Goal: Task Accomplishment & Management: Complete application form

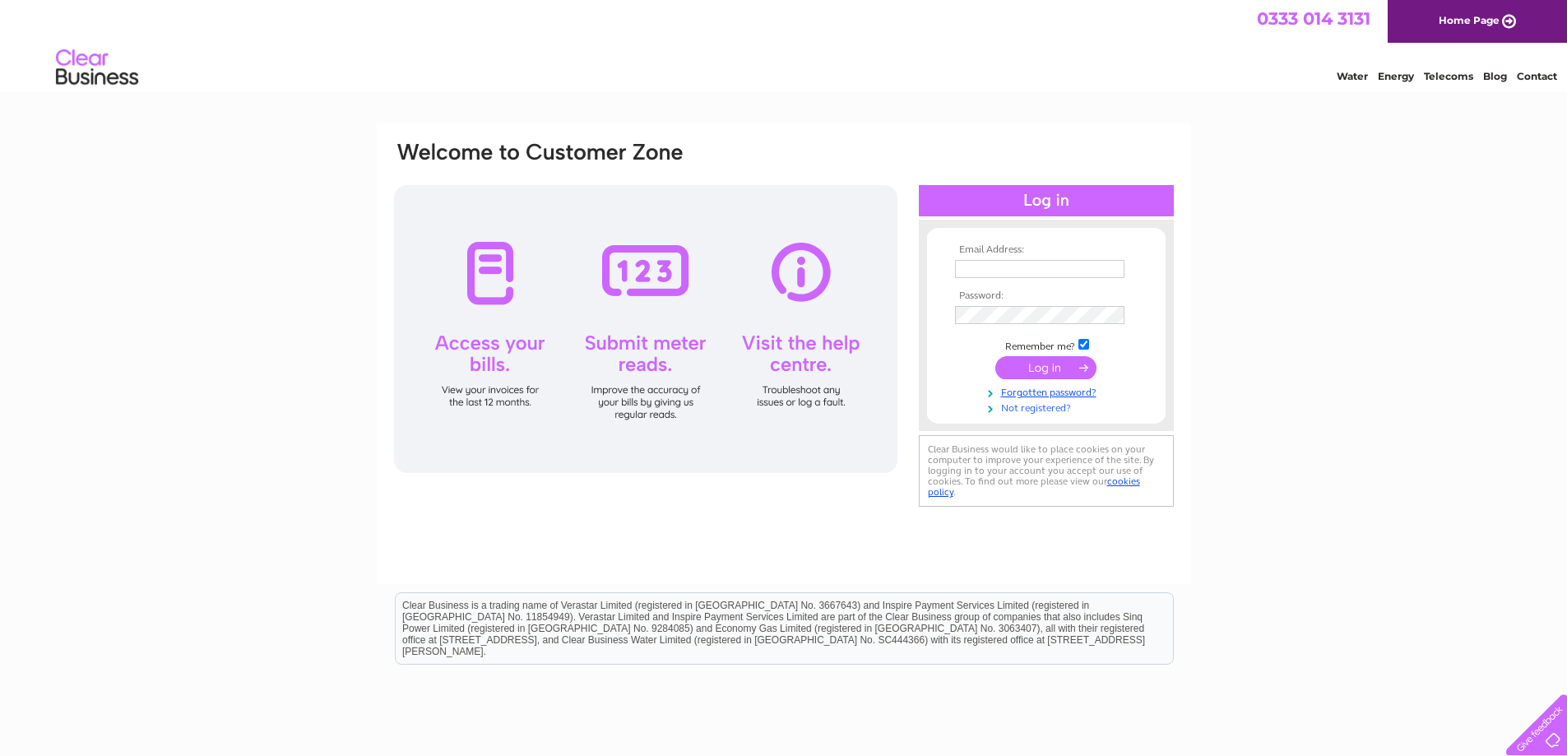
click at [1024, 408] on link "Not registered?" at bounding box center [1048, 407] width 187 height 16
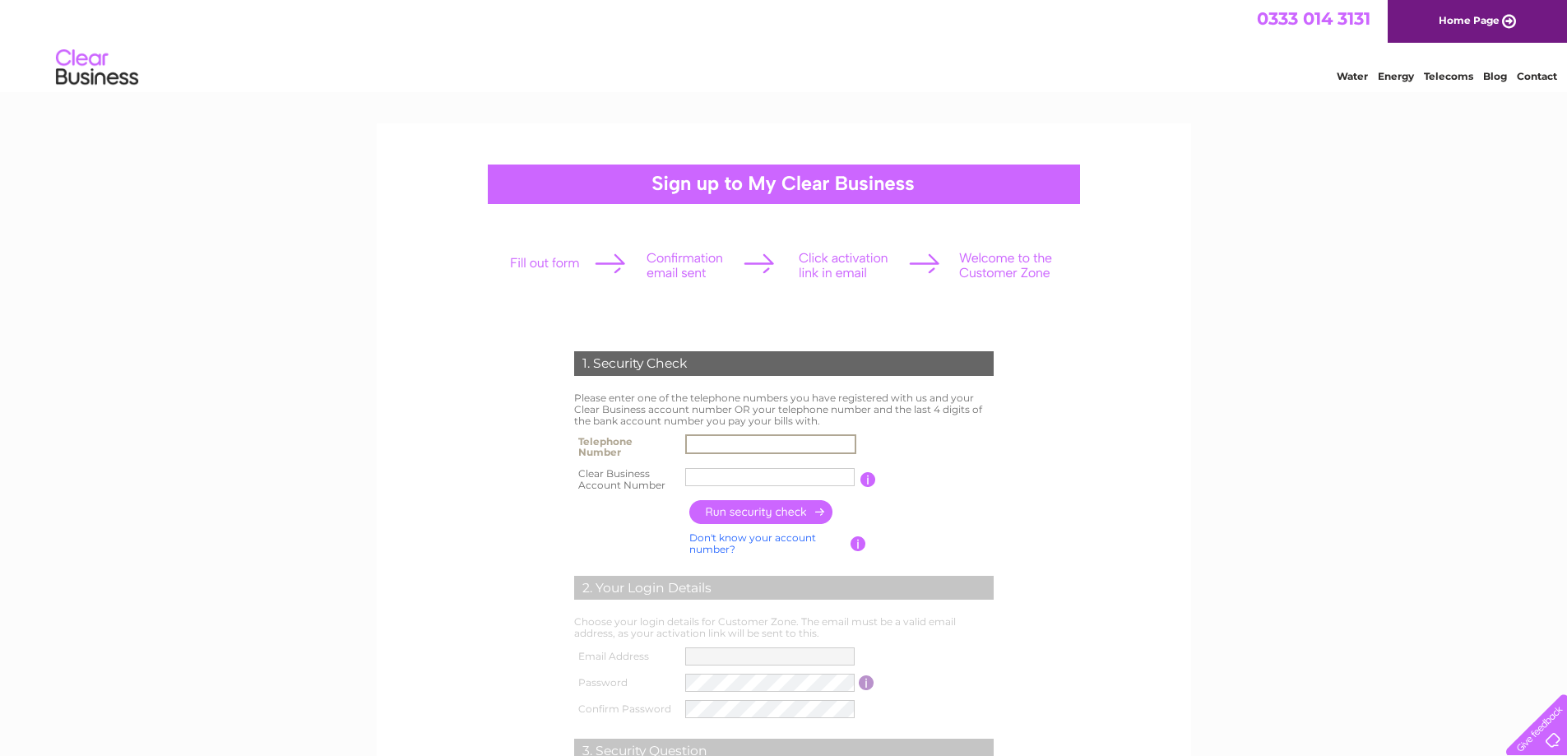
click at [725, 441] on input "text" at bounding box center [770, 444] width 171 height 20
drag, startPoint x: 786, startPoint y: 447, endPoint x: 576, endPoint y: 440, distance: 210.7
click at [576, 440] on tr "Telephone Number 01442" at bounding box center [784, 446] width 428 height 33
type input "01442239402"
click at [810, 476] on input "text" at bounding box center [770, 477] width 171 height 20
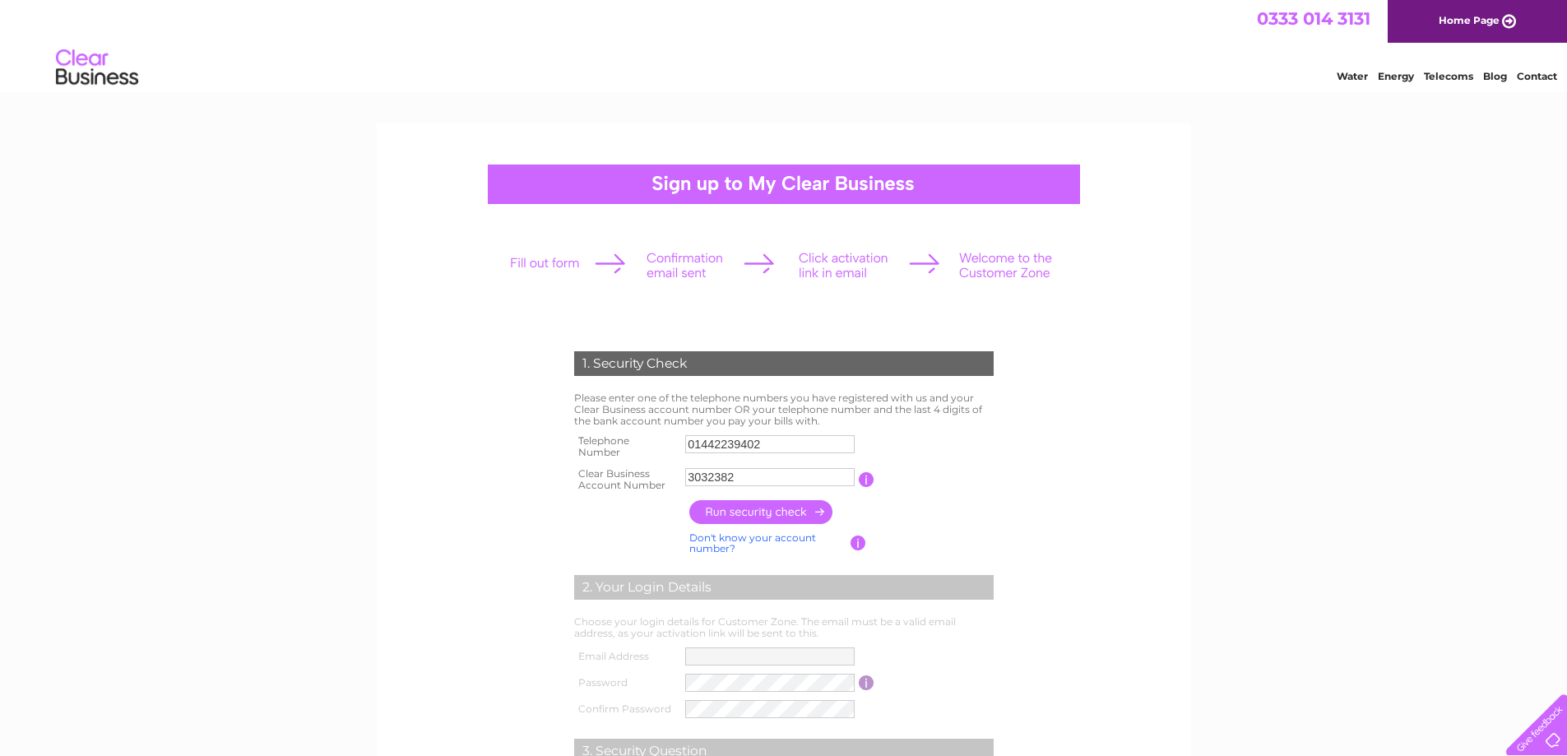
click at [740, 507] on input "button" at bounding box center [761, 512] width 145 height 24
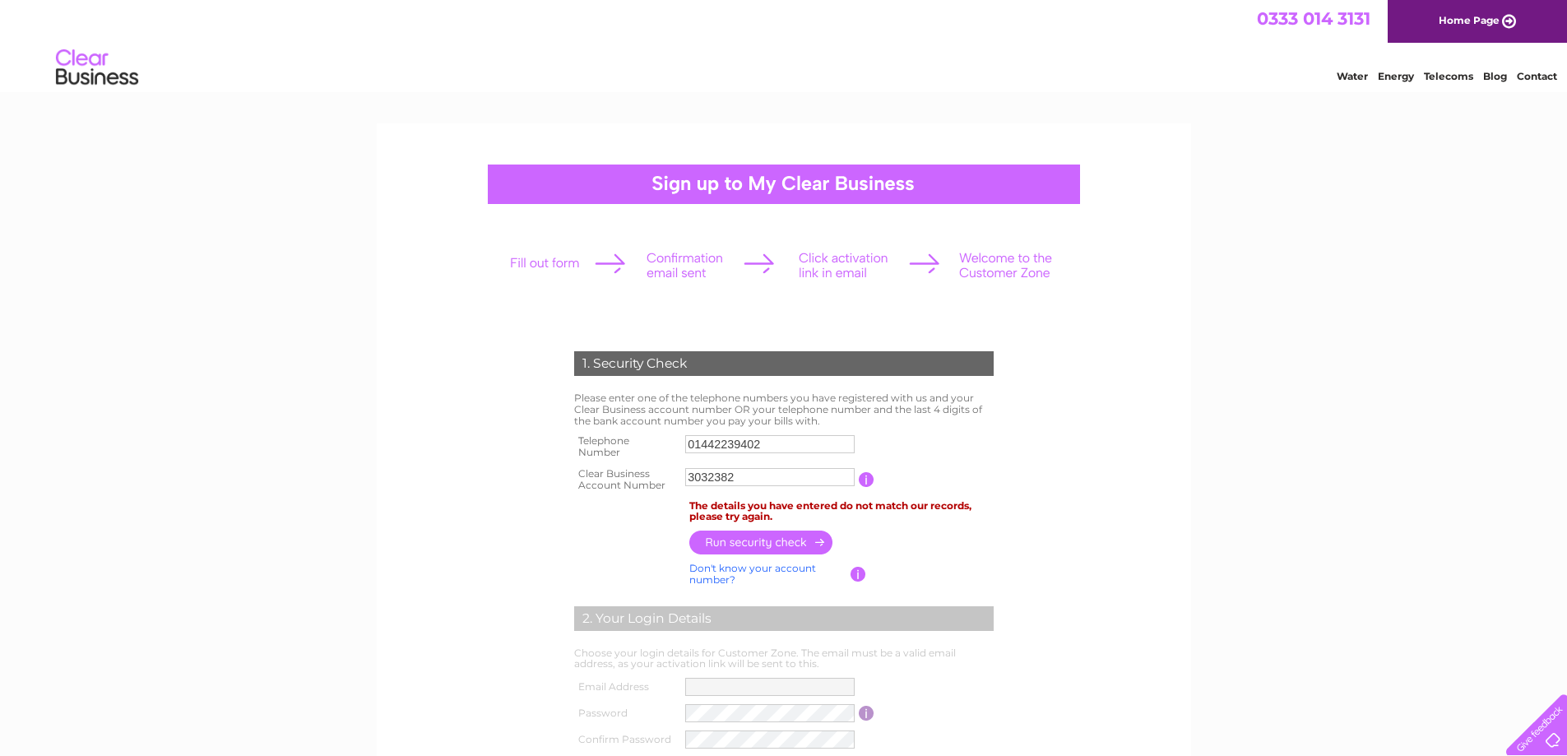
click at [721, 478] on input "3032382" at bounding box center [769, 477] width 169 height 18
type input "30323882"
click at [796, 535] on input "button" at bounding box center [761, 543] width 145 height 24
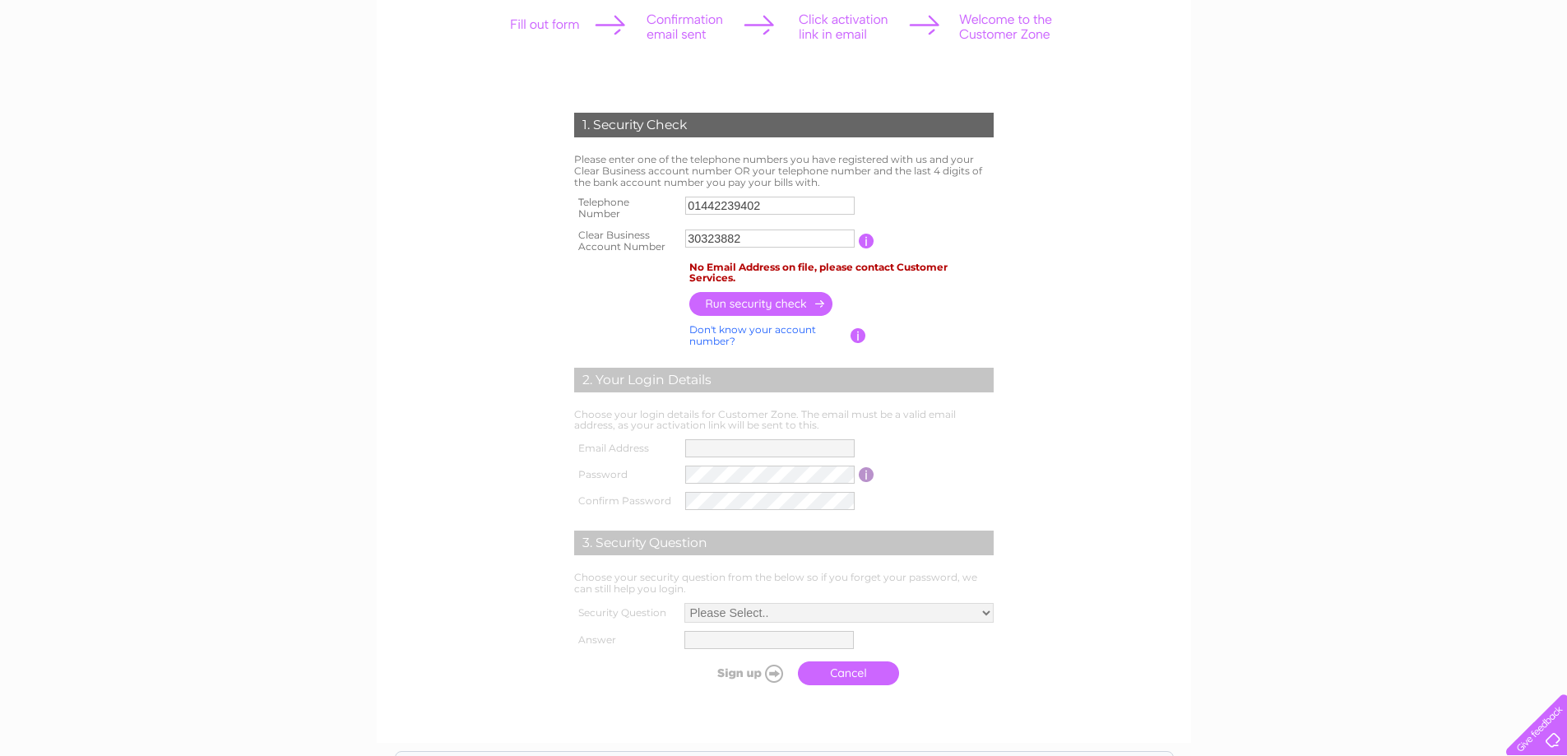
scroll to position [247, 0]
